Goal: Navigation & Orientation: Find specific page/section

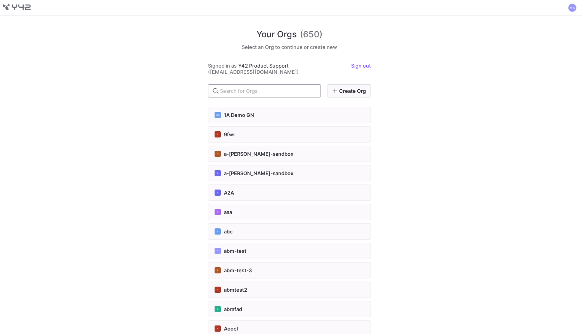
click at [293, 90] on input "text" at bounding box center [267, 91] width 94 height 6
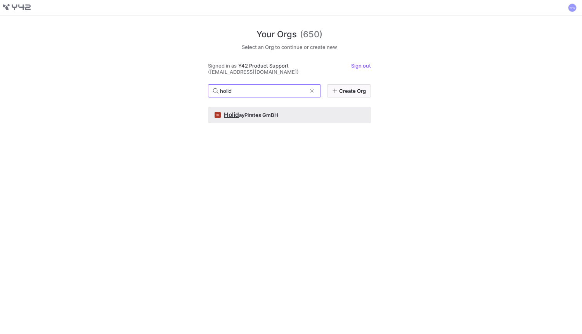
type input "holid"
click at [277, 118] on button "HG Holid ayPirates GmBH" at bounding box center [289, 115] width 163 height 16
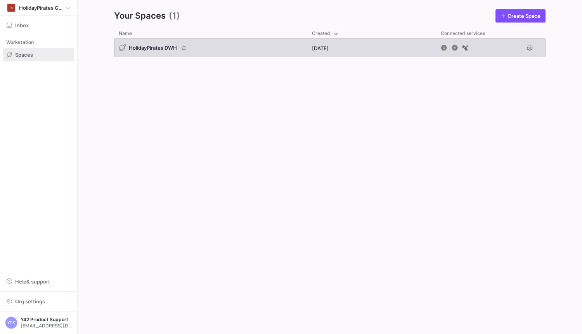
click at [206, 48] on div "HolidayPirates DWH" at bounding box center [210, 47] width 193 height 19
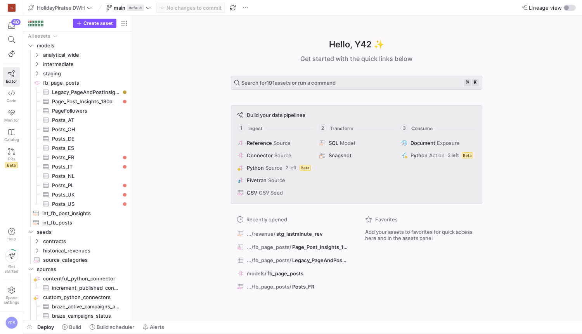
click at [191, 62] on div "Hello, Y42 ✨ Get started with the quick links below Search for 191 assets or ru…" at bounding box center [356, 168] width 442 height 304
